Goal: Subscribe to service/newsletter

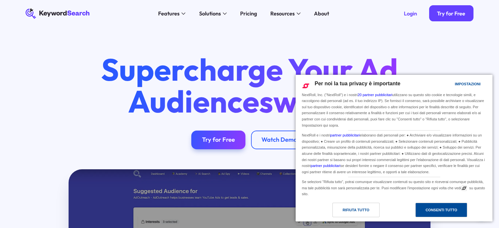
click at [430, 208] on div "Consenti tutto" at bounding box center [440, 209] width 31 height 7
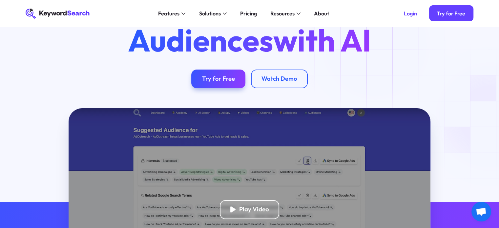
scroll to position [33, 0]
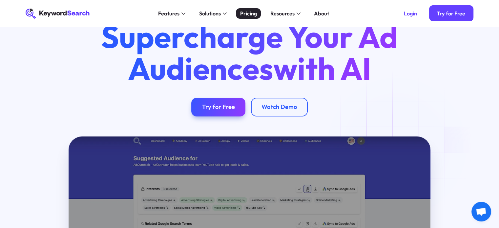
click at [253, 17] on div "Pricing" at bounding box center [248, 14] width 17 height 8
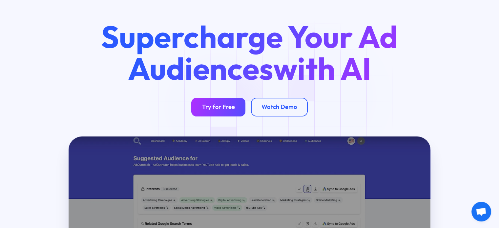
click at [221, 107] on div "Try for Free" at bounding box center [218, 107] width 33 height 8
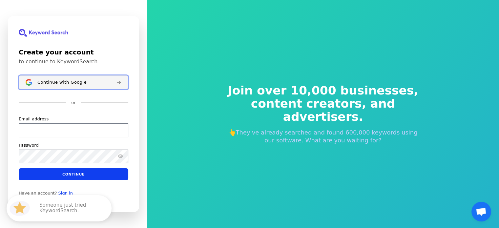
click at [72, 83] on span "Continue with Google" at bounding box center [61, 82] width 49 height 5
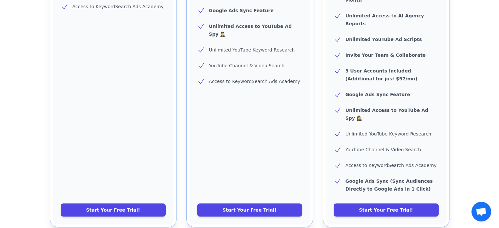
scroll to position [68, 0]
